Goal: Transaction & Acquisition: Purchase product/service

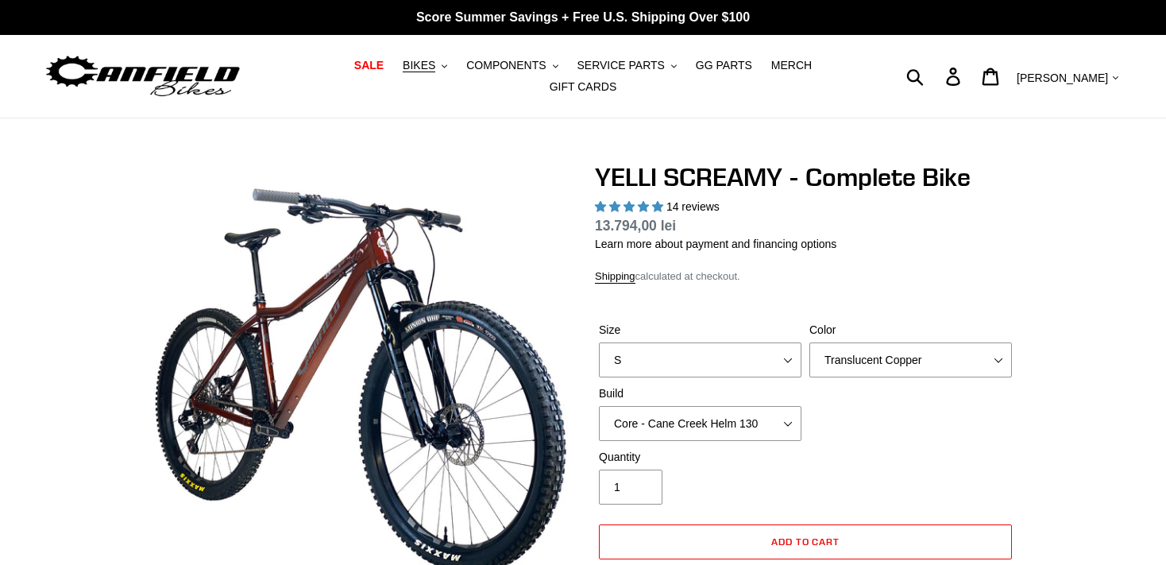
select select "highest-rating"
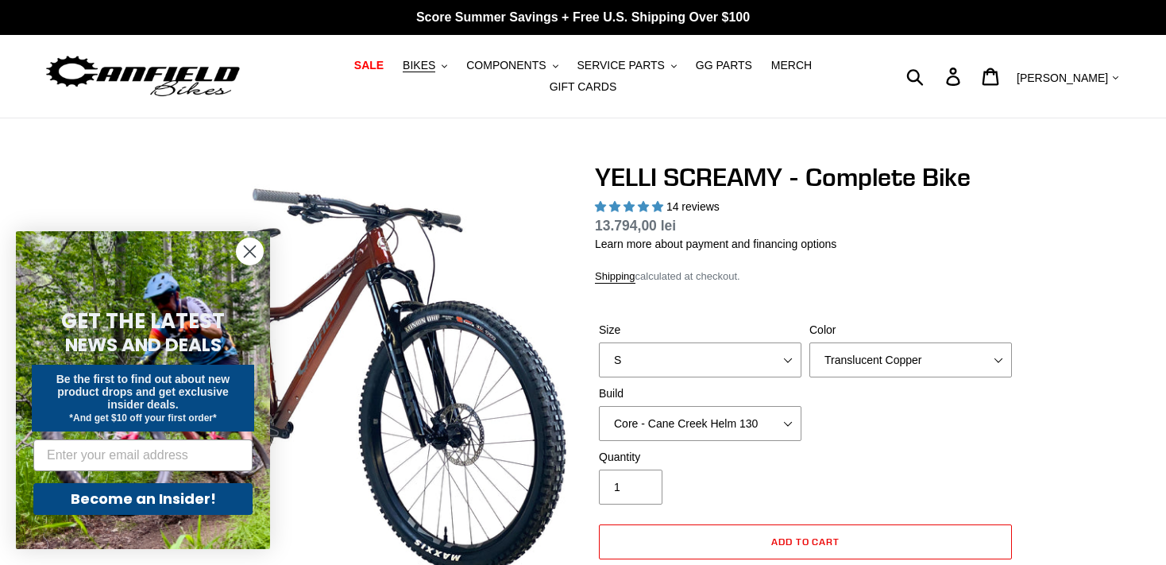
click at [242, 249] on circle "Close dialog" at bounding box center [250, 251] width 26 height 26
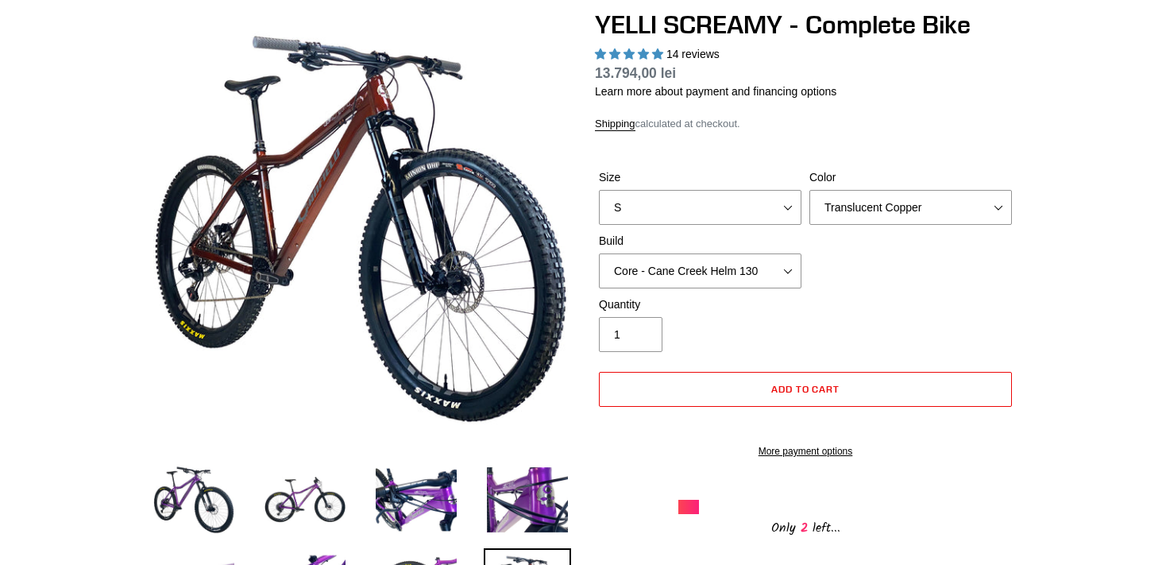
scroll to position [251, 0]
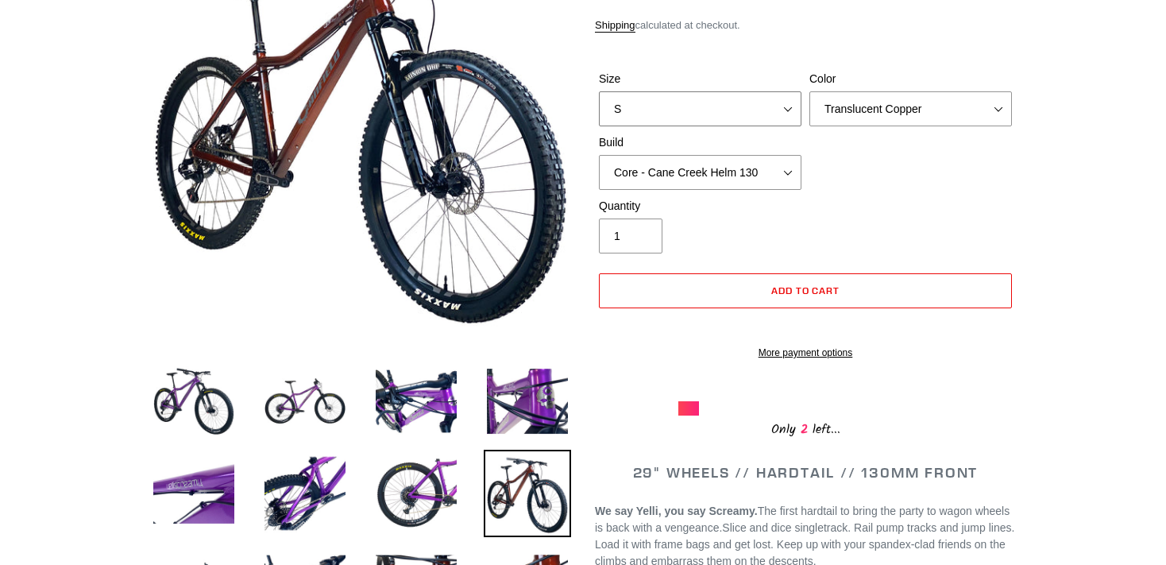
click at [599, 91] on select "S M L XL" at bounding box center [700, 108] width 203 height 35
select select "L"
click option "L" at bounding box center [0, 0] width 0 height 0
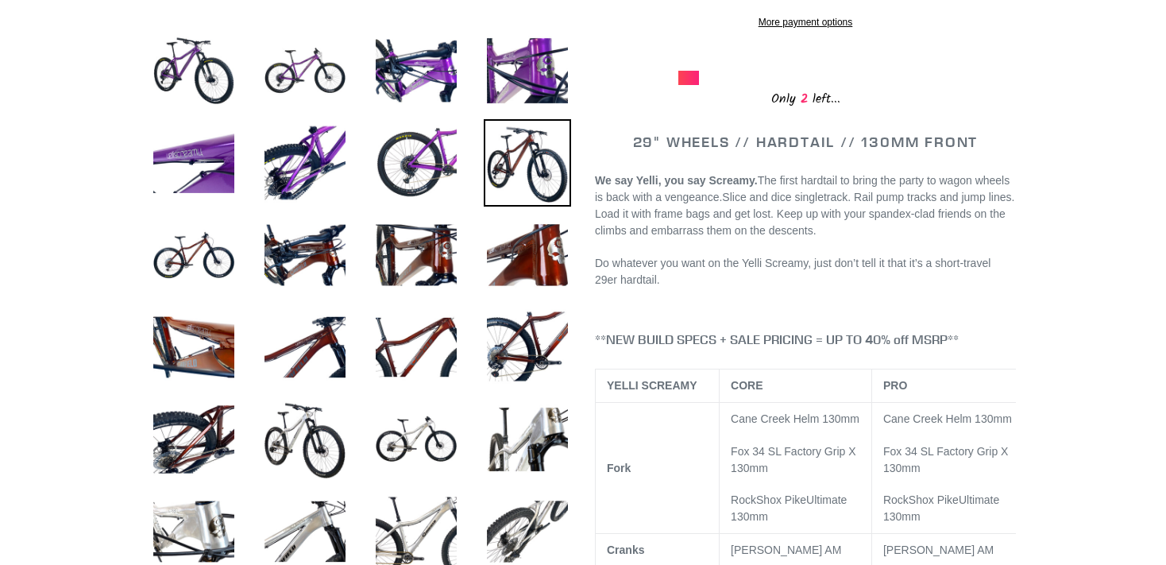
scroll to position [503, 0]
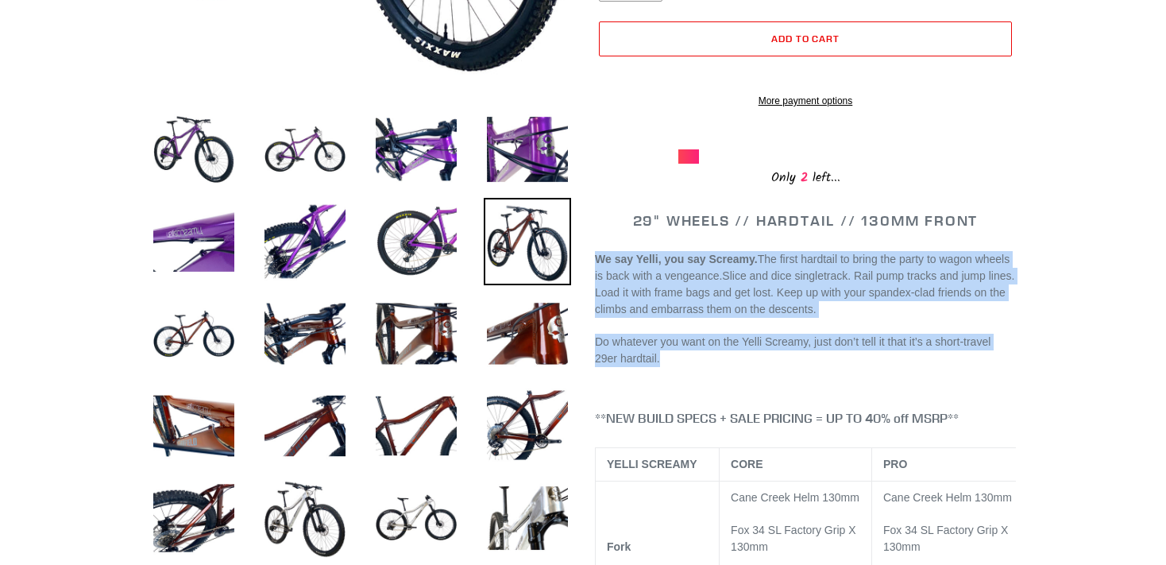
drag, startPoint x: 596, startPoint y: 265, endPoint x: 706, endPoint y: 370, distance: 152.2
copy div "We say Yelli, you say Screamy. The first hardtail to bring the party to wagon w…"
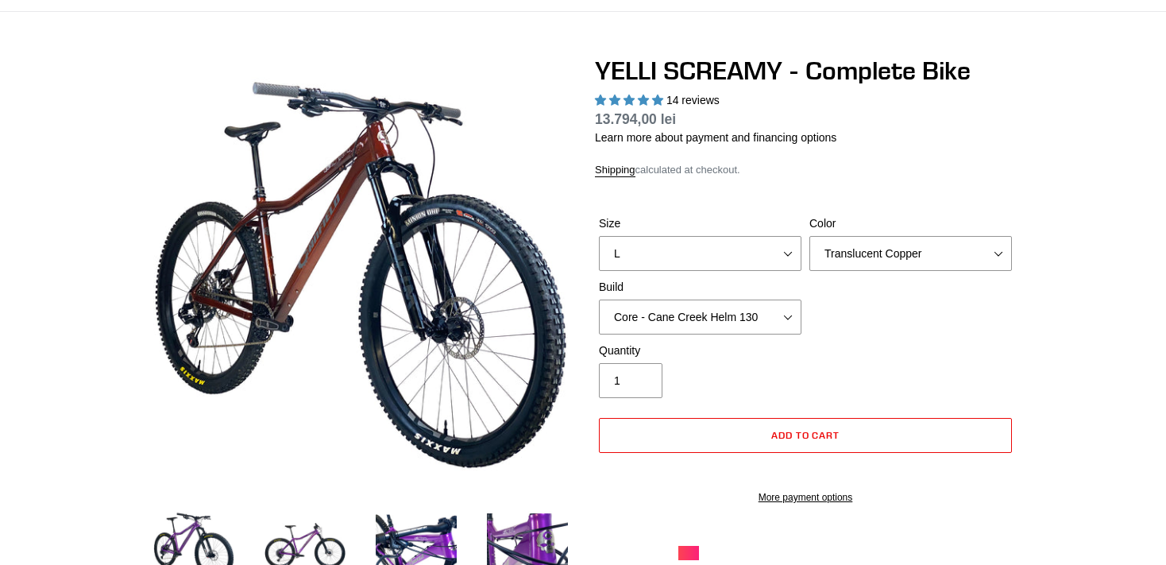
scroll to position [0, 0]
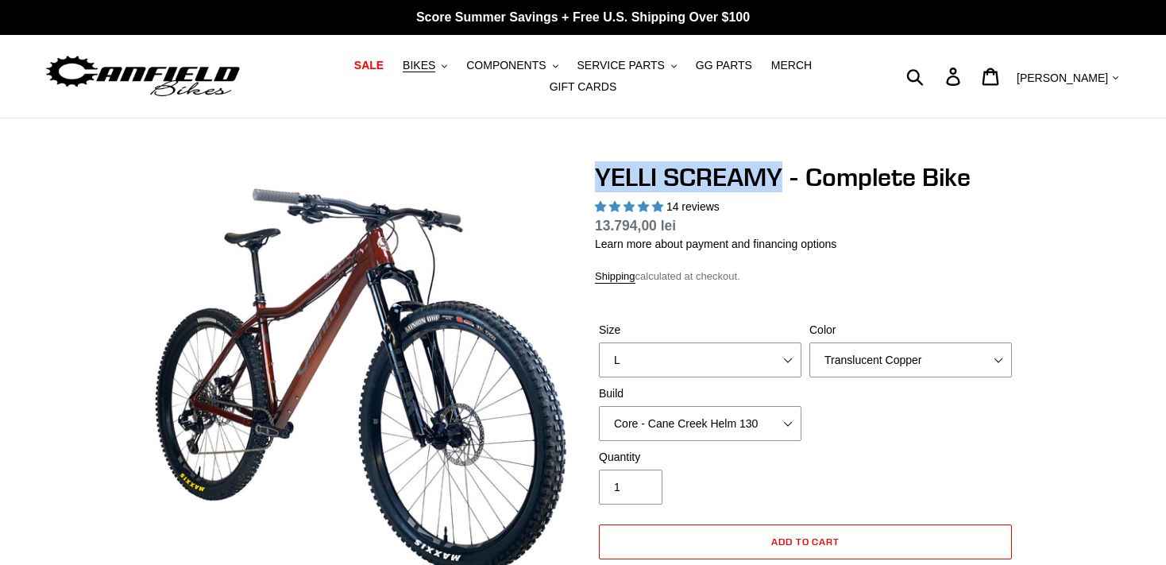
drag, startPoint x: 597, startPoint y: 164, endPoint x: 780, endPoint y: 161, distance: 182.7
click at [780, 162] on h1 "YELLI SCREAMY - Complete Bike" at bounding box center [805, 177] width 421 height 30
copy h1 "YELLI SCREAMY"
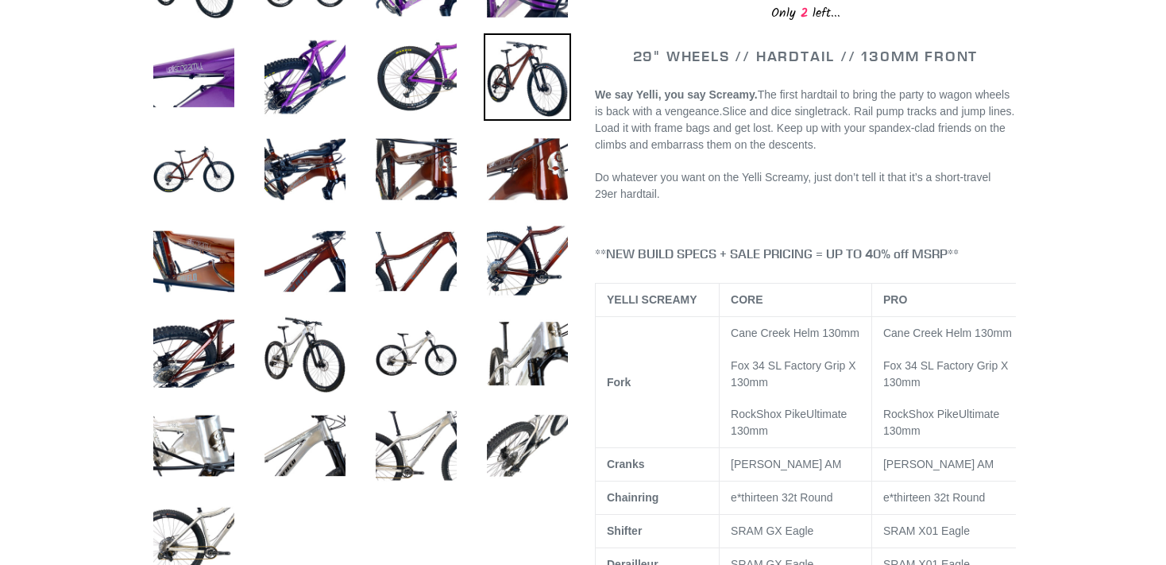
scroll to position [670, 0]
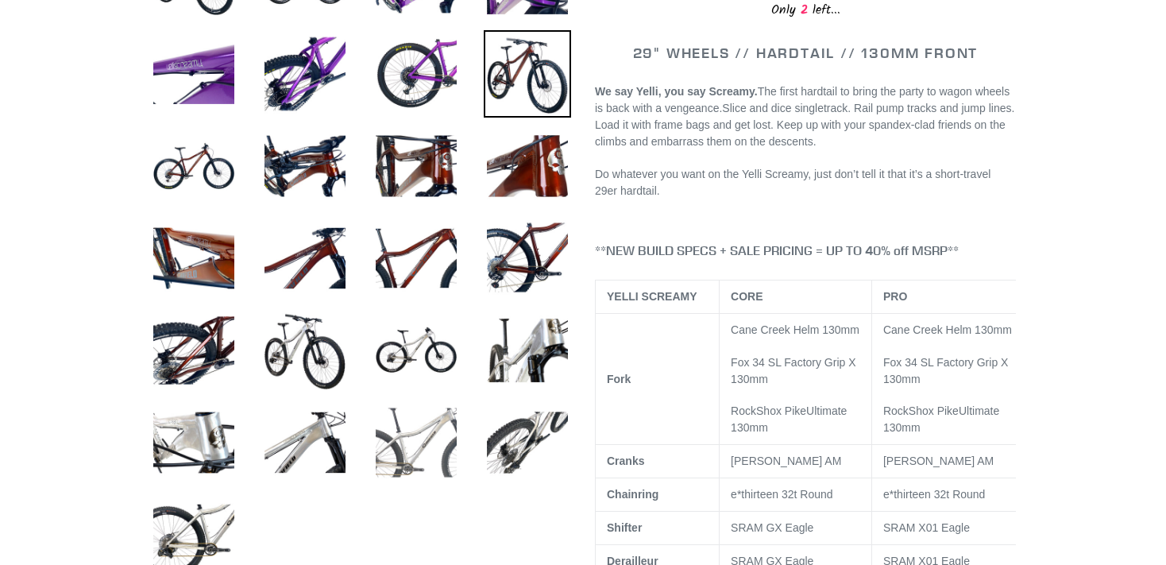
click at [411, 430] on img at bounding box center [415, 442] width 87 height 87
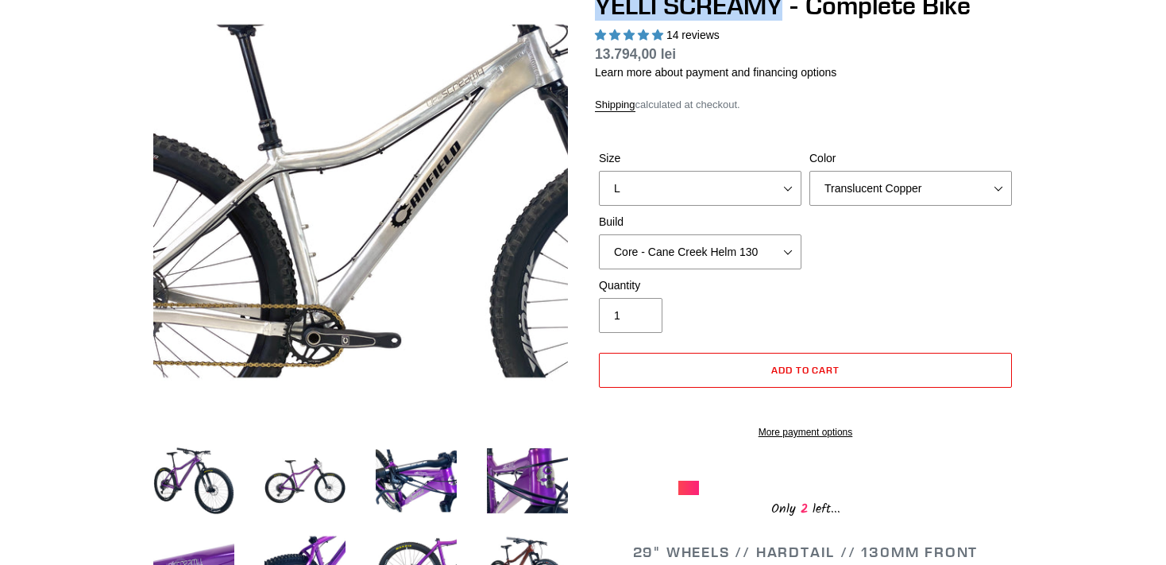
scroll to position [168, 0]
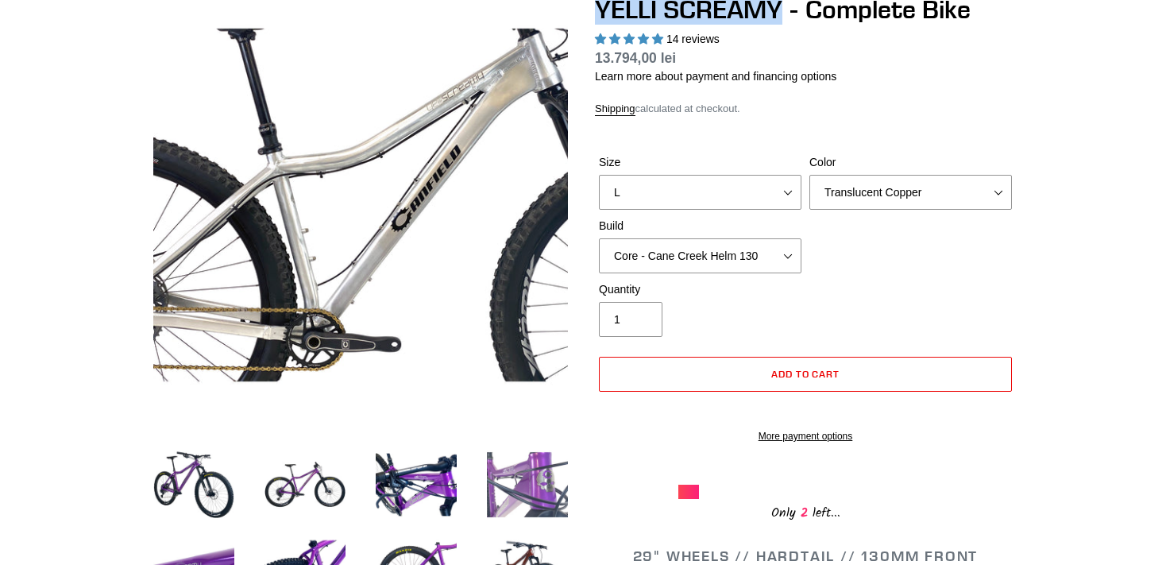
click at [534, 478] on img at bounding box center [527, 484] width 87 height 87
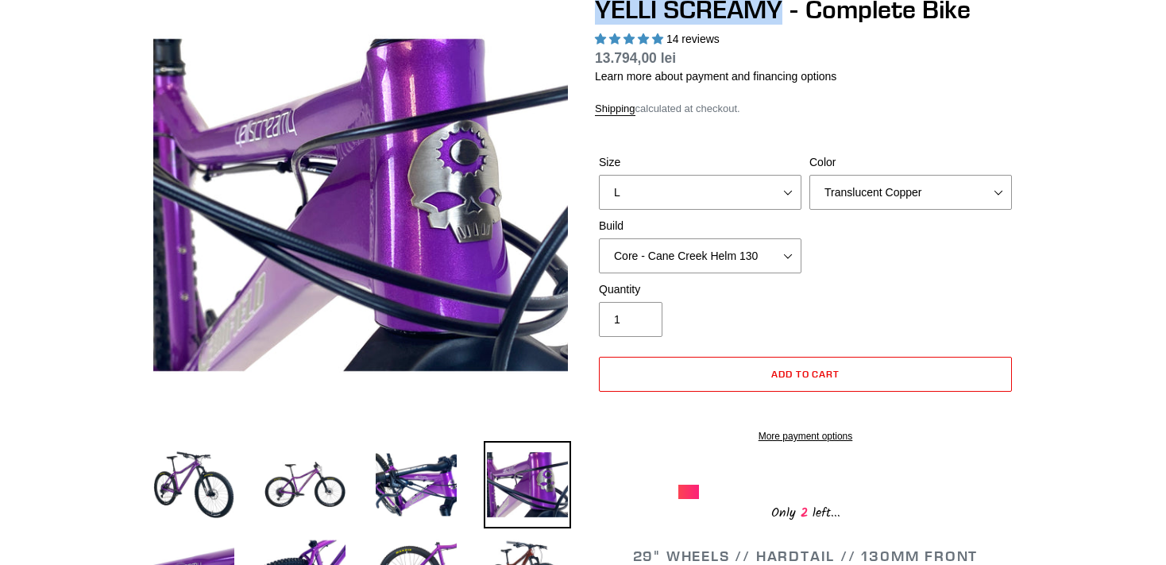
scroll to position [251, 0]
